Goal: Information Seeking & Learning: Learn about a topic

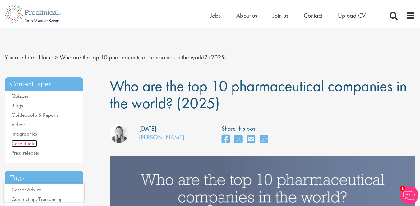
click at [25, 144] on link "Case studies" at bounding box center [24, 143] width 26 height 7
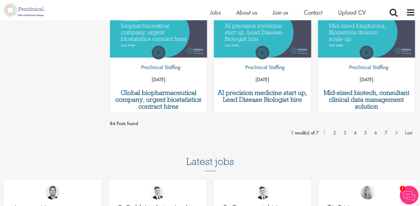
scroll to position [559, 0]
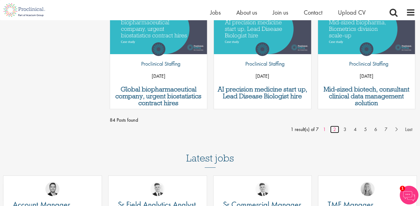
click at [333, 130] on link "2" at bounding box center [334, 128] width 9 height 7
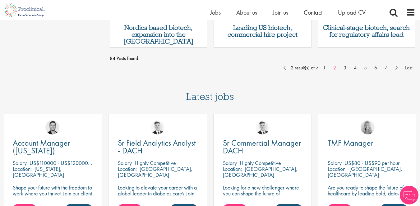
scroll to position [602, 0]
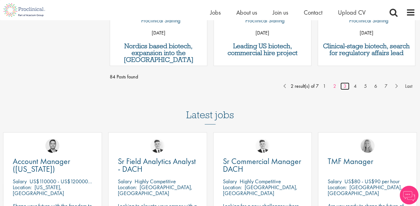
click at [347, 84] on link "3" at bounding box center [344, 85] width 9 height 7
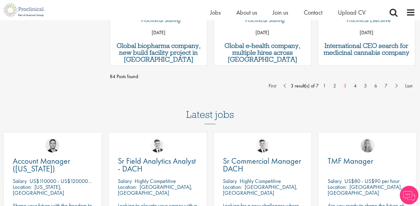
scroll to position [602, 0]
click at [355, 86] on link "4" at bounding box center [354, 85] width 9 height 7
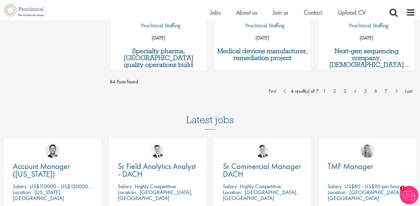
scroll to position [633, 0]
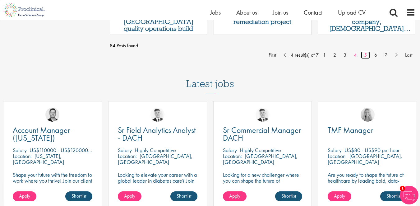
click at [365, 56] on link "5" at bounding box center [365, 54] width 9 height 7
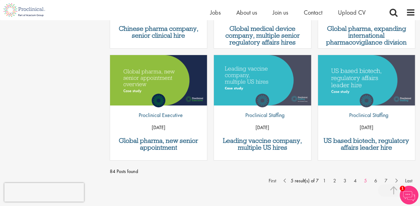
scroll to position [528, 0]
